Goal: Task Accomplishment & Management: Use online tool/utility

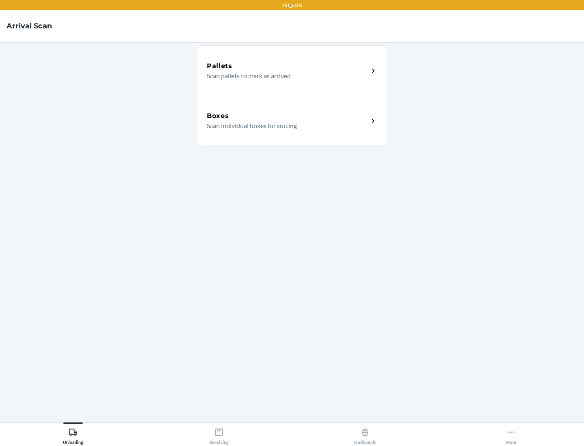
click at [288, 116] on div "Boxes" at bounding box center [288, 116] width 162 height 10
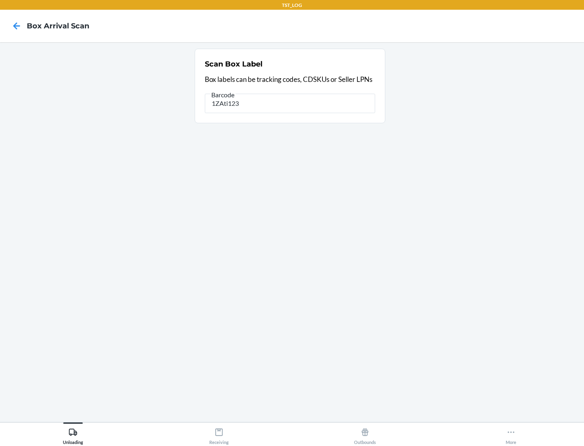
type input "1ZAti123"
